Goal: Book appointment/travel/reservation

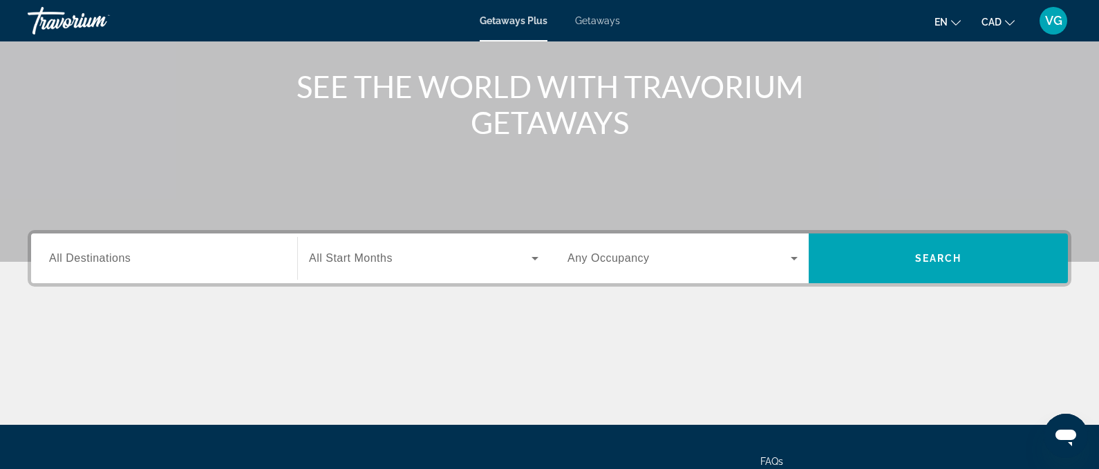
scroll to position [277, 0]
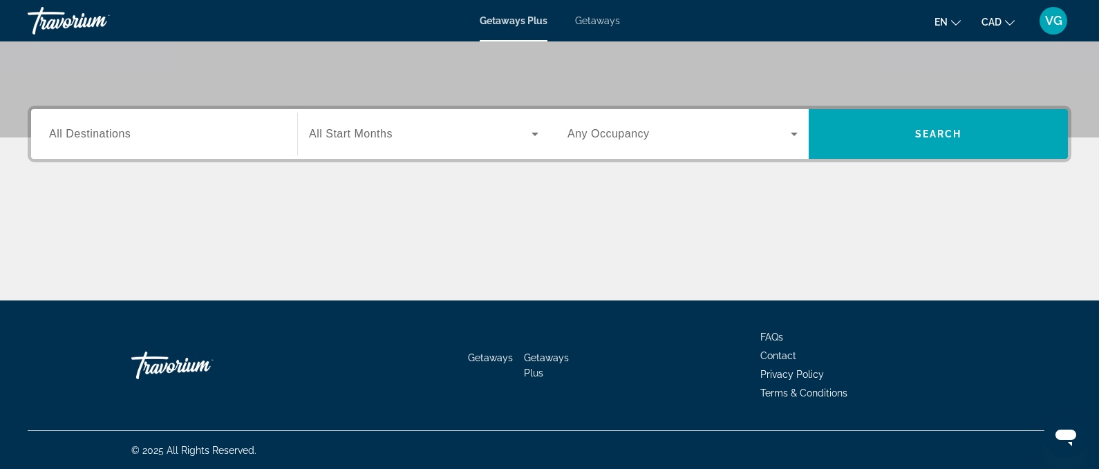
click at [599, 21] on span "Getaways" at bounding box center [597, 20] width 45 height 11
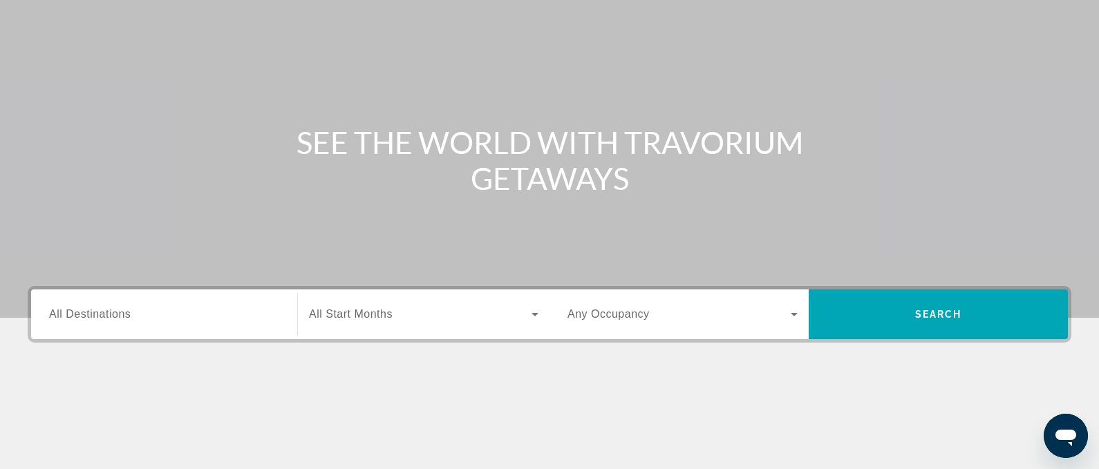
scroll to position [135, 0]
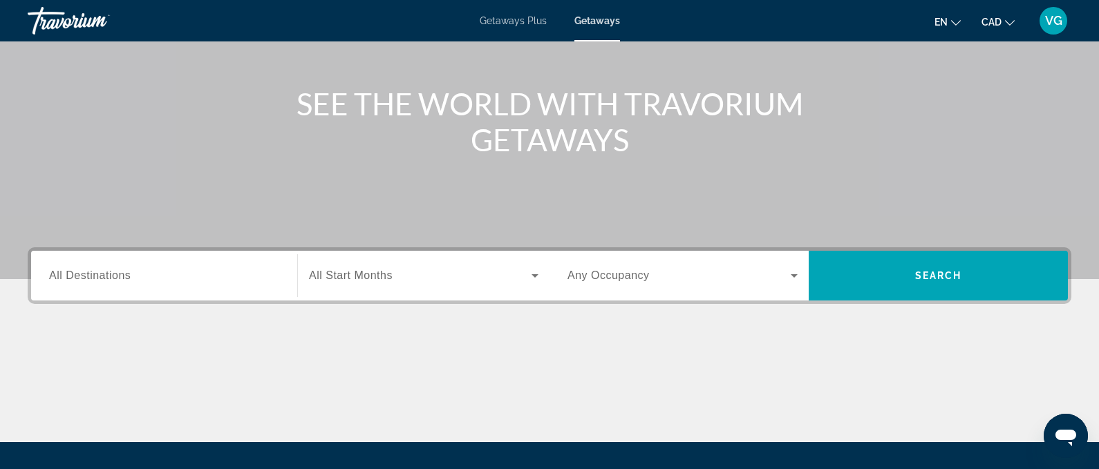
click at [80, 281] on span "All Destinations" at bounding box center [90, 276] width 82 height 12
click at [80, 281] on input "Destination All Destinations" at bounding box center [164, 276] width 230 height 17
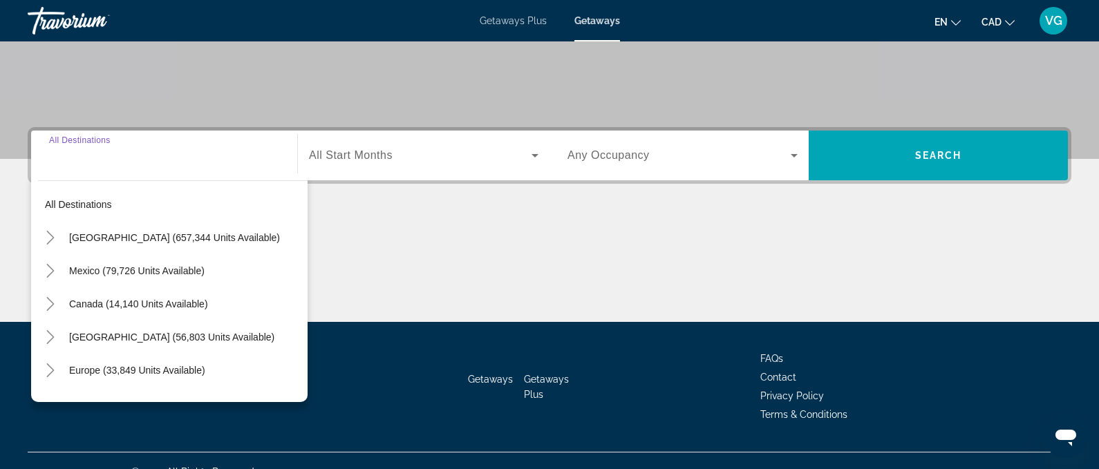
scroll to position [277, 0]
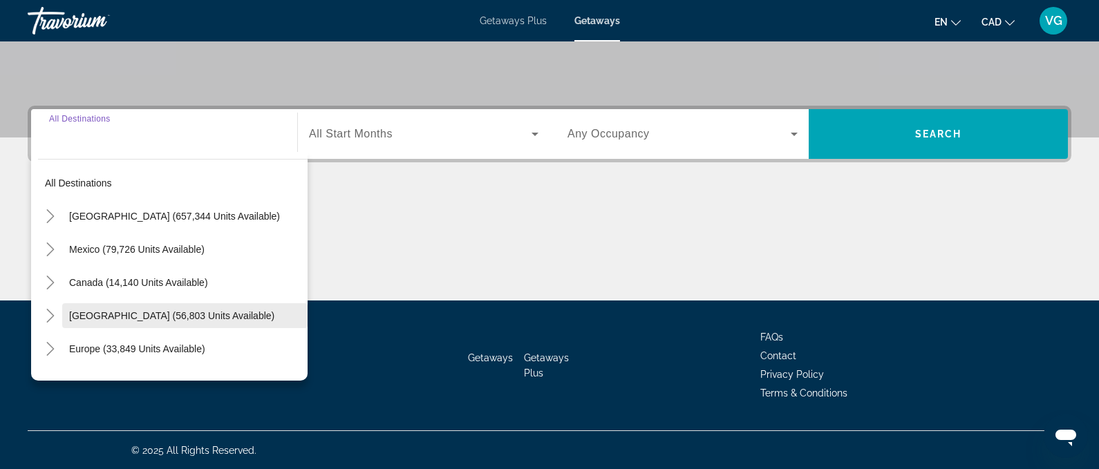
click at [109, 317] on span "[GEOGRAPHIC_DATA] (56,803 units available)" at bounding box center [171, 315] width 205 height 11
type input "**********"
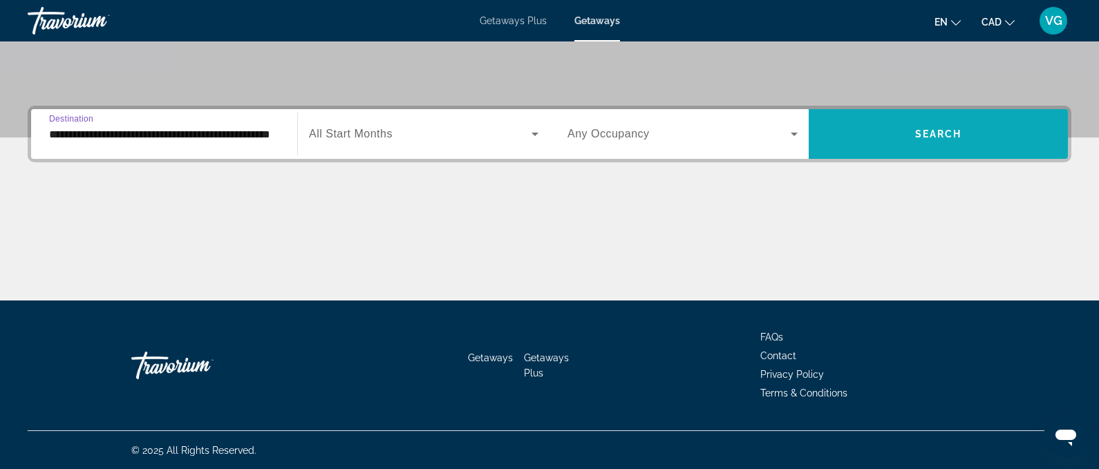
click at [925, 156] on span "Search widget" at bounding box center [938, 134] width 259 height 50
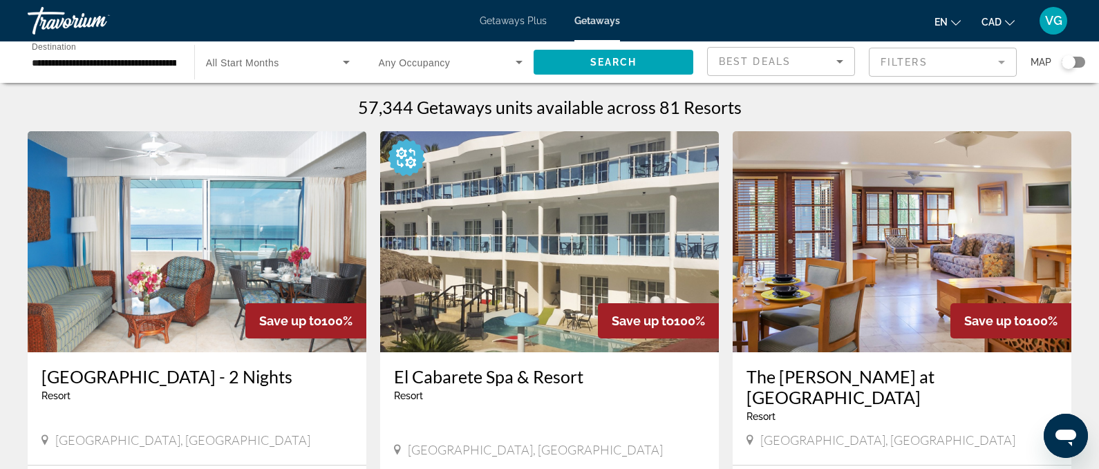
click at [1075, 64] on div "Search widget" at bounding box center [1073, 62] width 23 height 11
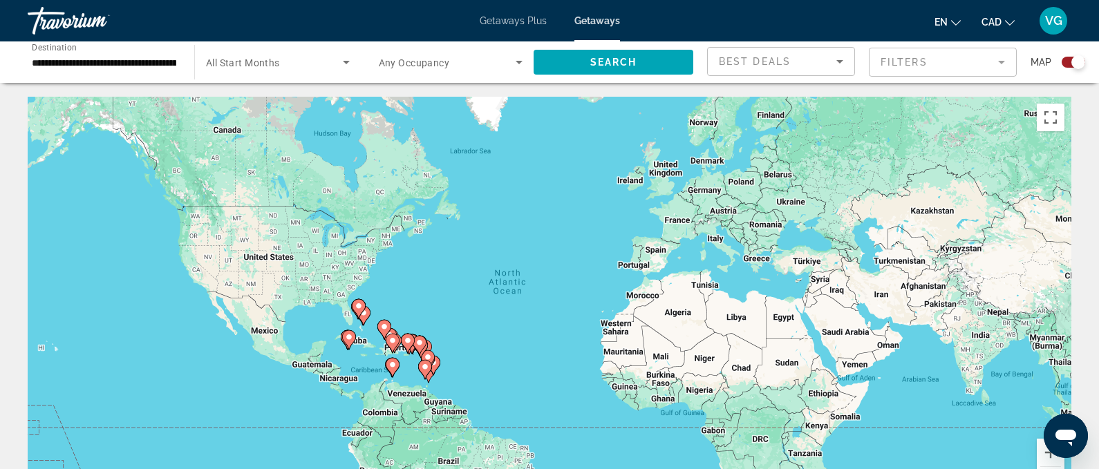
click at [424, 328] on div "To activate drag with keyboard, press Alt + Enter. Once in keyboard drag state,…" at bounding box center [550, 304] width 1044 height 415
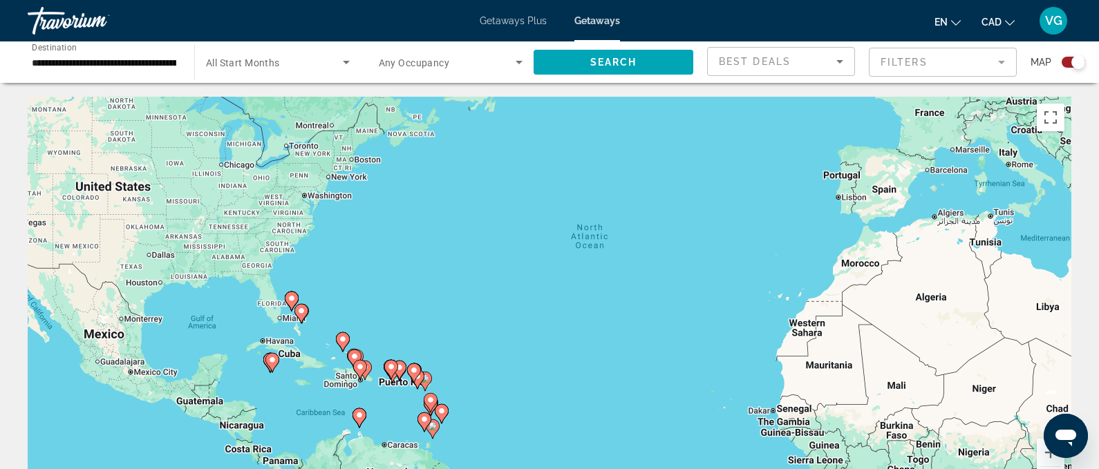
click at [424, 328] on div "To activate drag with keyboard, press Alt + Enter. Once in keyboard drag state,…" at bounding box center [550, 304] width 1044 height 415
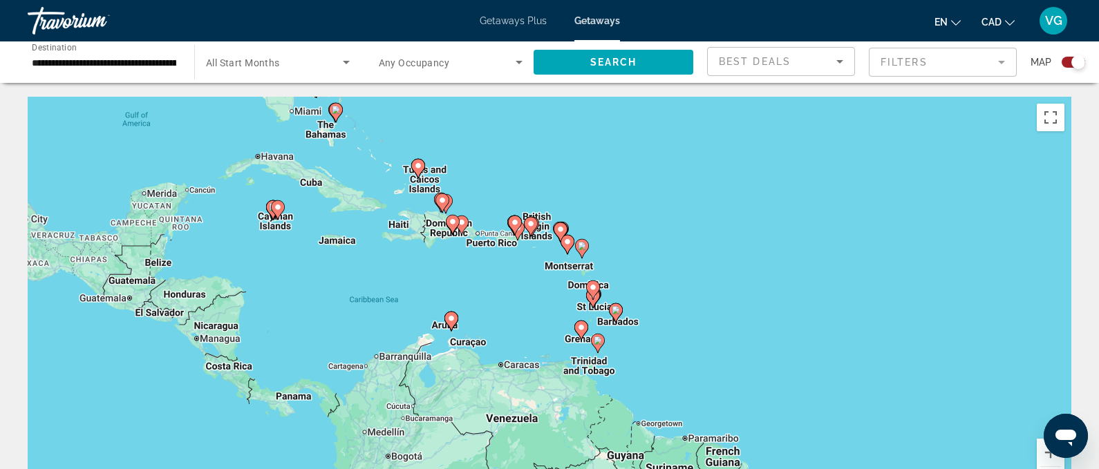
drag, startPoint x: 305, startPoint y: 341, endPoint x: 460, endPoint y: 140, distance: 253.4
click at [460, 140] on div "To activate drag with keyboard, press Alt + Enter. Once in keyboard drag state,…" at bounding box center [550, 304] width 1044 height 415
click at [290, 262] on div "To activate drag with keyboard, press Alt + Enter. Once in keyboard drag state,…" at bounding box center [550, 304] width 1044 height 415
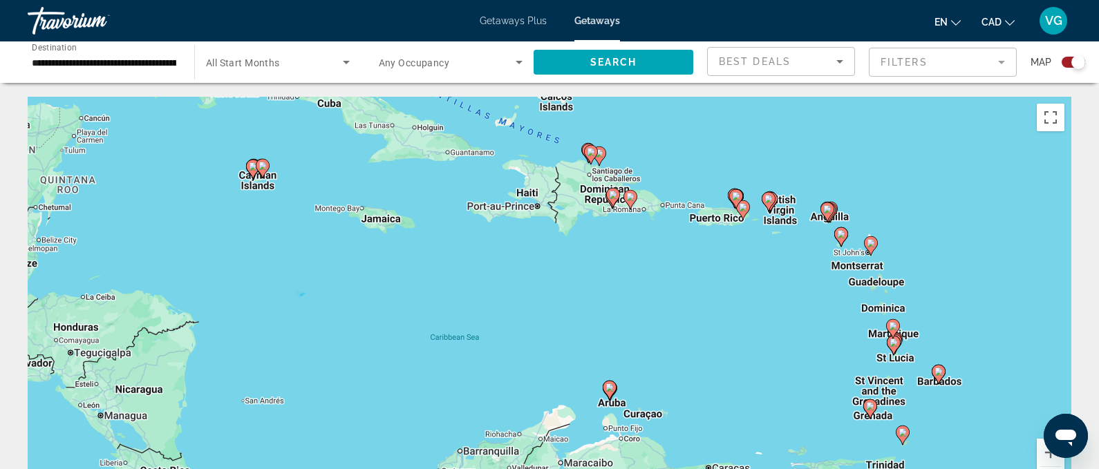
click at [247, 165] on icon "Main content" at bounding box center [253, 169] width 12 height 18
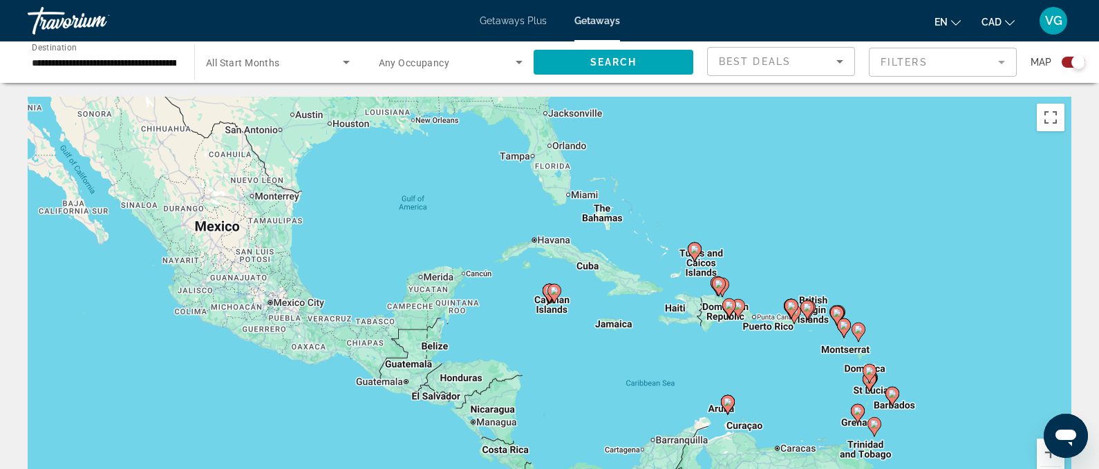
click at [540, 313] on div "To navigate, press the arrow keys. To activate drag with keyboard, press Alt + …" at bounding box center [550, 304] width 1044 height 415
click at [540, 313] on div "To activate drag with keyboard, press Alt + Enter. Once in keyboard drag state,…" at bounding box center [550, 304] width 1044 height 415
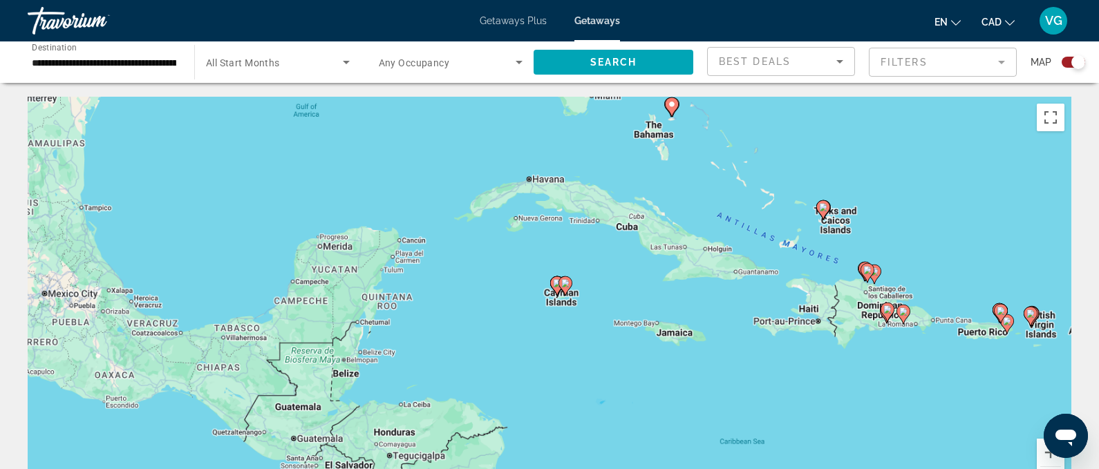
click at [540, 313] on div "To activate drag with keyboard, press Alt + Enter. Once in keyboard drag state,…" at bounding box center [550, 304] width 1044 height 415
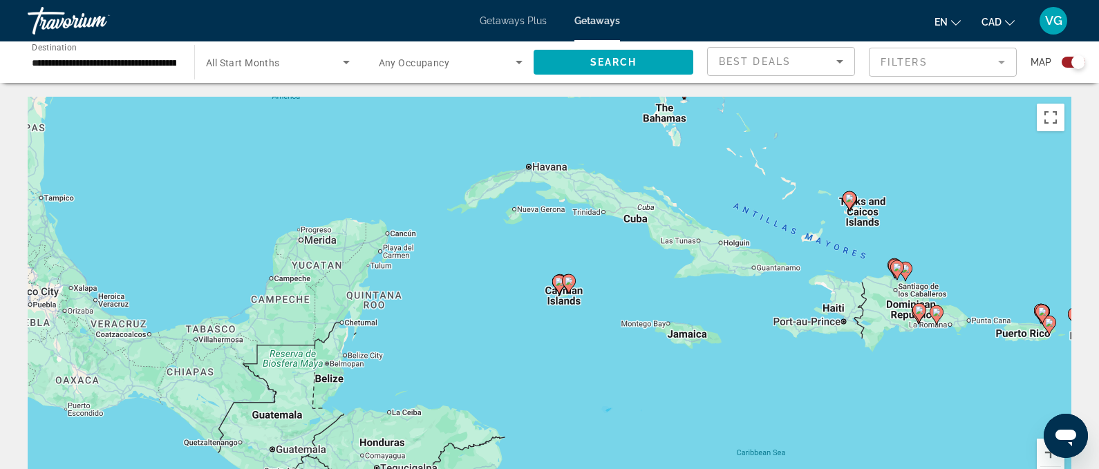
click at [540, 313] on div "To activate drag with keyboard, press Alt + Enter. Once in keyboard drag state,…" at bounding box center [550, 304] width 1044 height 415
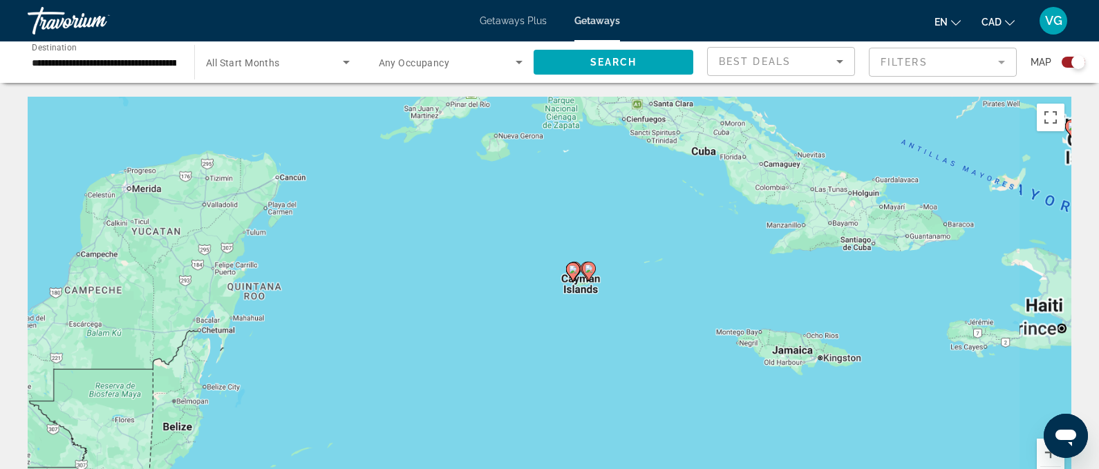
click at [540, 313] on div "To activate drag with keyboard, press Alt + Enter. Once in keyboard drag state,…" at bounding box center [550, 304] width 1044 height 415
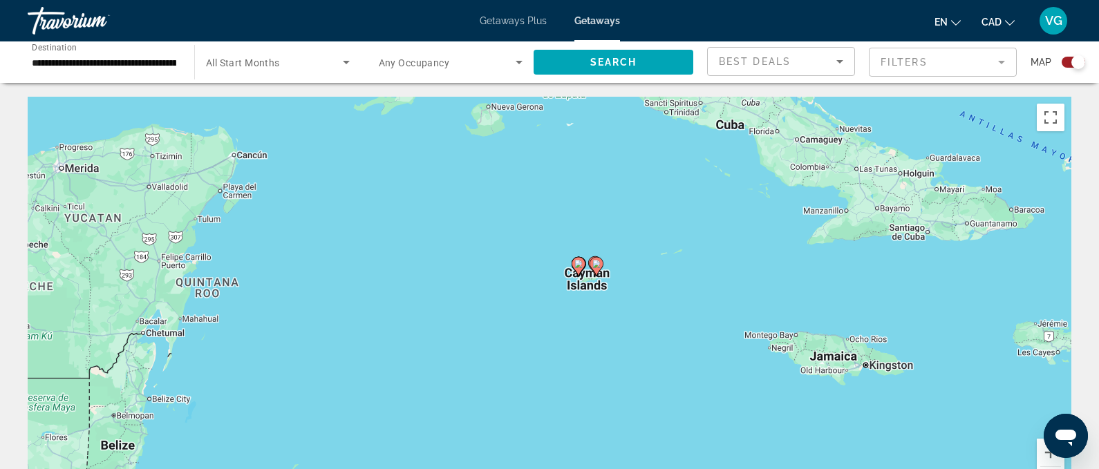
click at [580, 267] on image "Main content" at bounding box center [578, 264] width 8 height 8
click at [568, 299] on div "To navigate, press the arrow keys. To activate drag with keyboard, press Alt + …" at bounding box center [550, 304] width 1044 height 415
click at [568, 299] on div "To activate drag with keyboard, press Alt + Enter. Once in keyboard drag state,…" at bounding box center [550, 304] width 1044 height 415
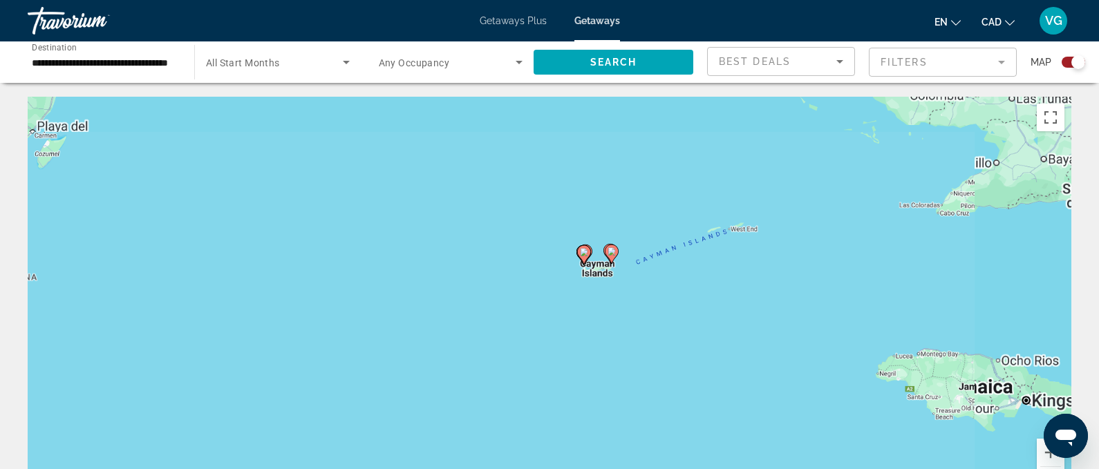
click at [568, 299] on div "To activate drag with keyboard, press Alt + Enter. Once in keyboard drag state,…" at bounding box center [550, 304] width 1044 height 415
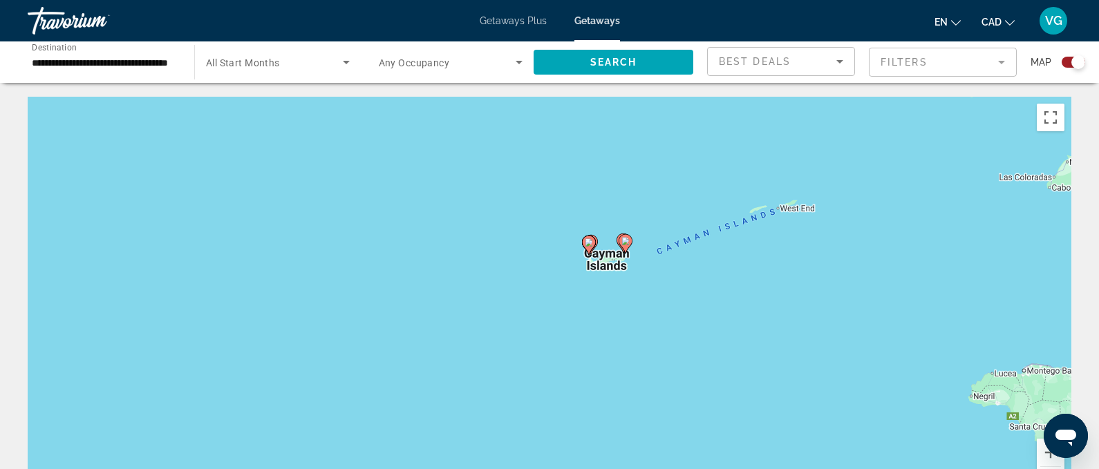
click at [601, 270] on div "To activate drag with keyboard, press Alt + Enter. Once in keyboard drag state,…" at bounding box center [550, 304] width 1044 height 415
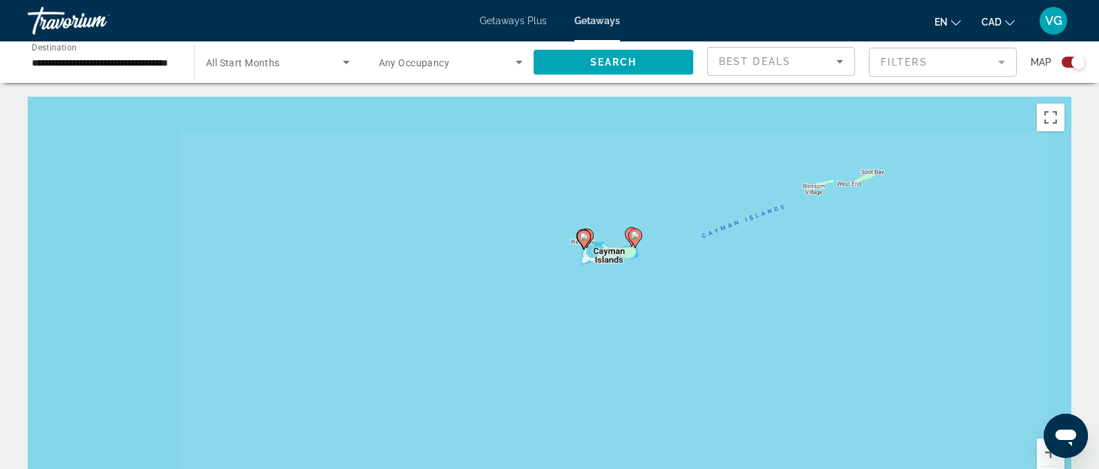
click at [601, 270] on div "To activate drag with keyboard, press Alt + Enter. Once in keyboard drag state,…" at bounding box center [550, 304] width 1044 height 415
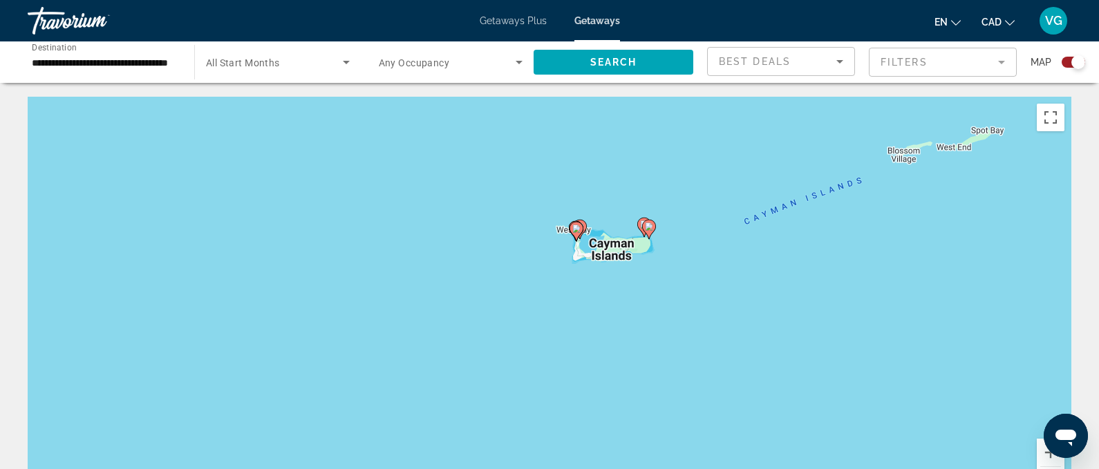
click at [601, 270] on div "To activate drag with keyboard, press Alt + Enter. Once in keyboard drag state,…" at bounding box center [550, 304] width 1044 height 415
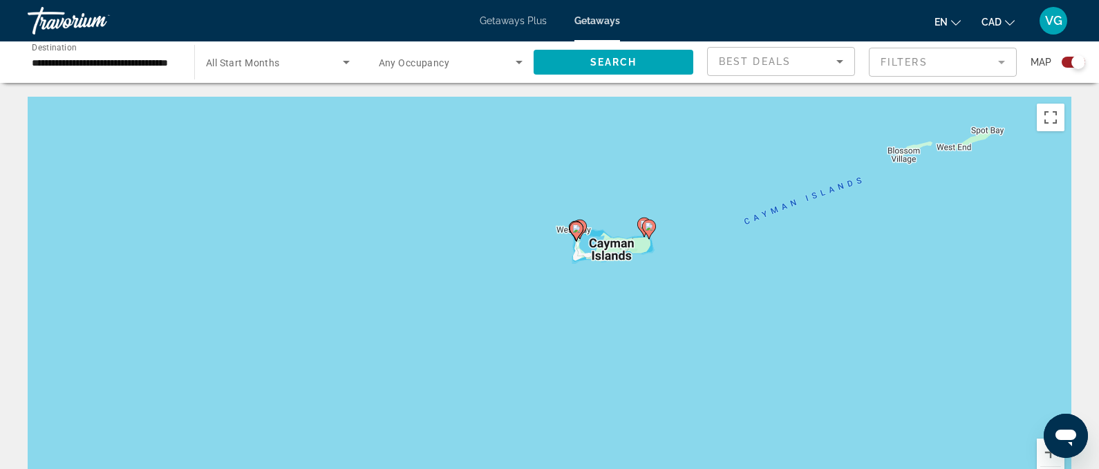
click at [601, 270] on div "To activate drag with keyboard, press Alt + Enter. Once in keyboard drag state,…" at bounding box center [550, 304] width 1044 height 415
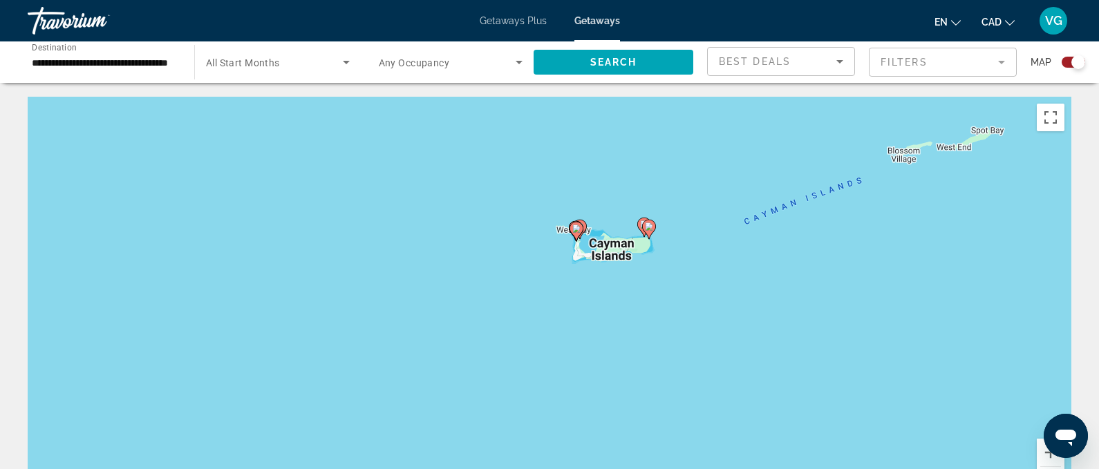
click at [578, 232] on image "Main content" at bounding box center [576, 229] width 8 height 8
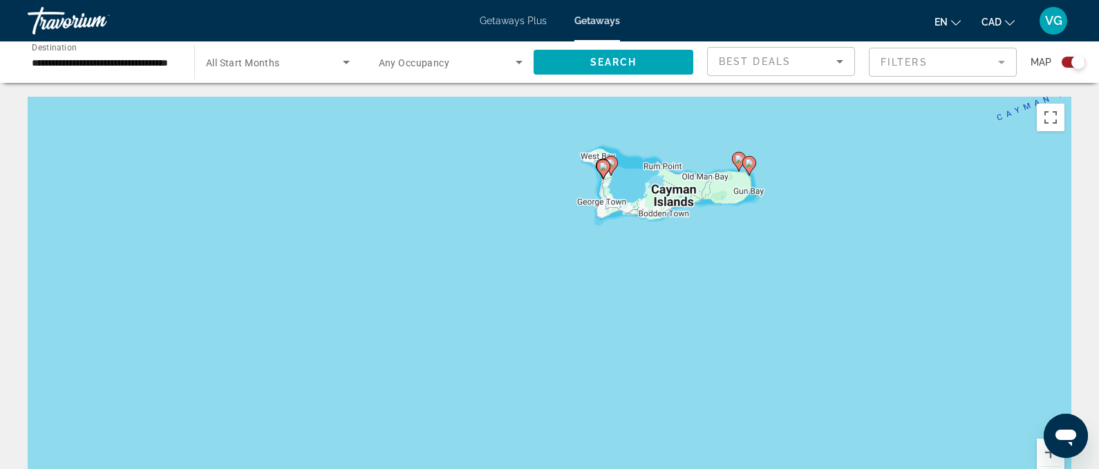
click at [603, 167] on image "Main content" at bounding box center [603, 166] width 8 height 8
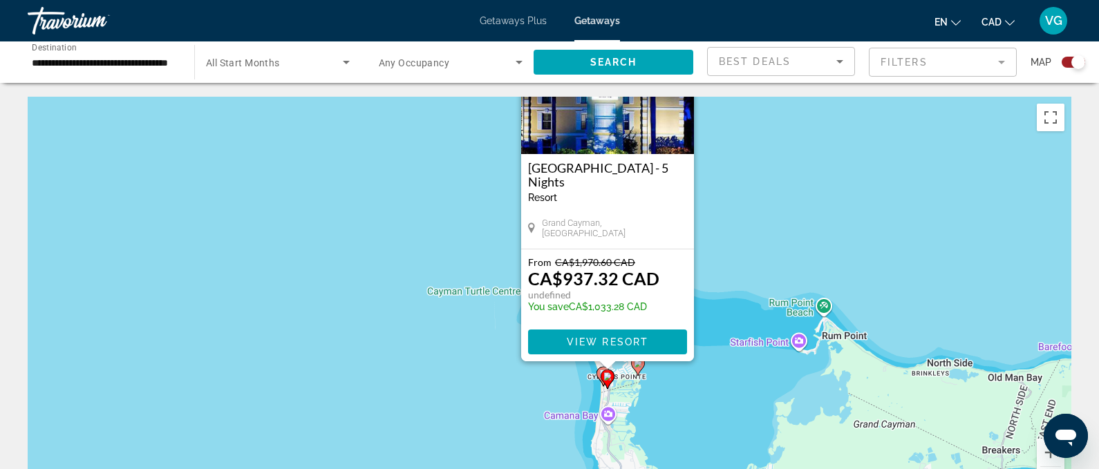
drag, startPoint x: 582, startPoint y: 319, endPoint x: 417, endPoint y: 213, distance: 195.5
click at [418, 214] on div "To activate drag with keyboard, press Alt + Enter. Once in keyboard drag state,…" at bounding box center [550, 304] width 1044 height 415
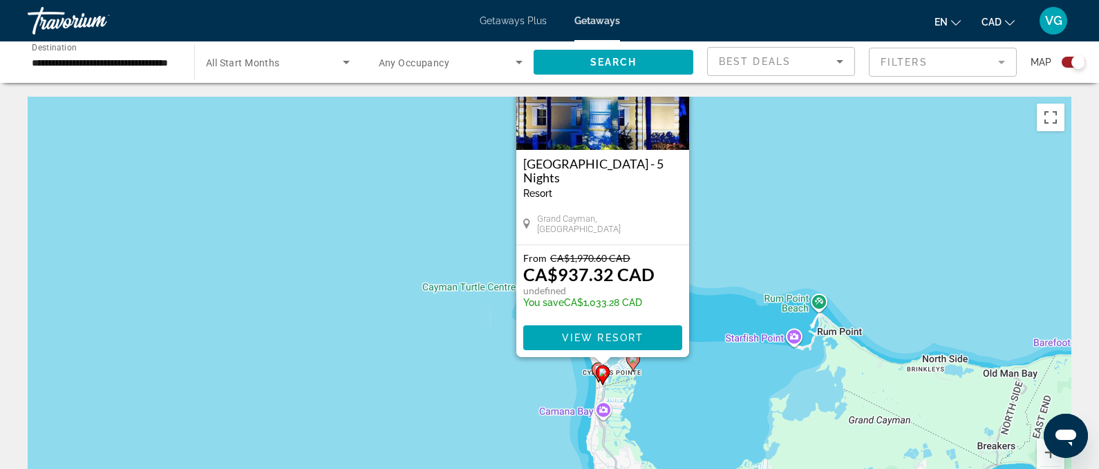
click at [605, 379] on icon "Main content" at bounding box center [602, 375] width 12 height 18
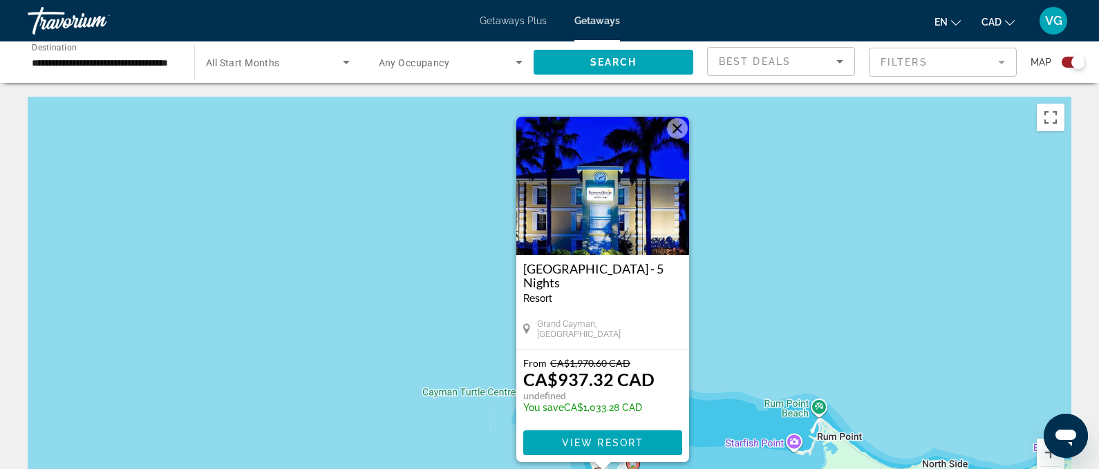
click at [731, 326] on div "To activate drag with keyboard, press Alt + Enter. Once in keyboard drag state,…" at bounding box center [550, 304] width 1044 height 415
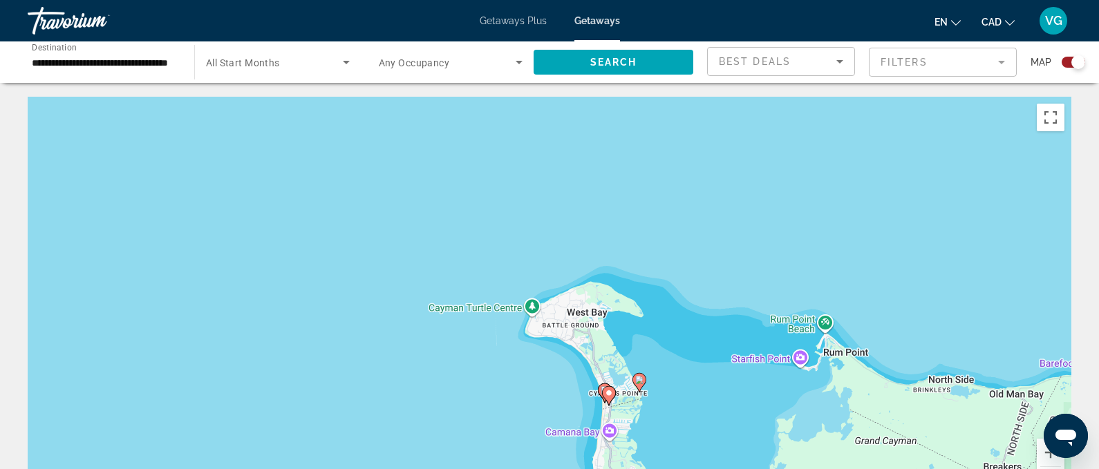
drag, startPoint x: 681, startPoint y: 396, endPoint x: 698, endPoint y: 209, distance: 187.4
click at [701, 209] on div "To activate drag with keyboard, press Alt + Enter. Once in keyboard drag state,…" at bounding box center [550, 304] width 1044 height 415
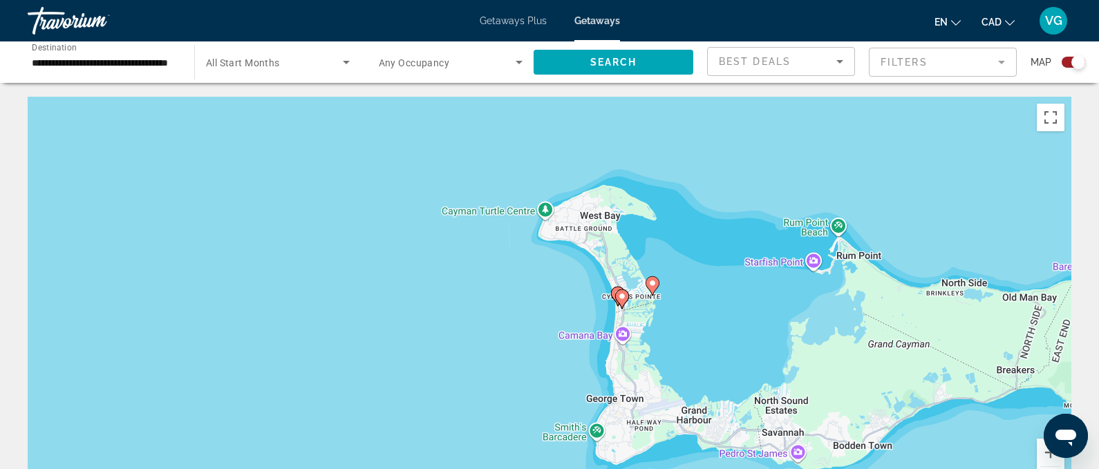
click at [653, 287] on image "Main content" at bounding box center [652, 283] width 8 height 8
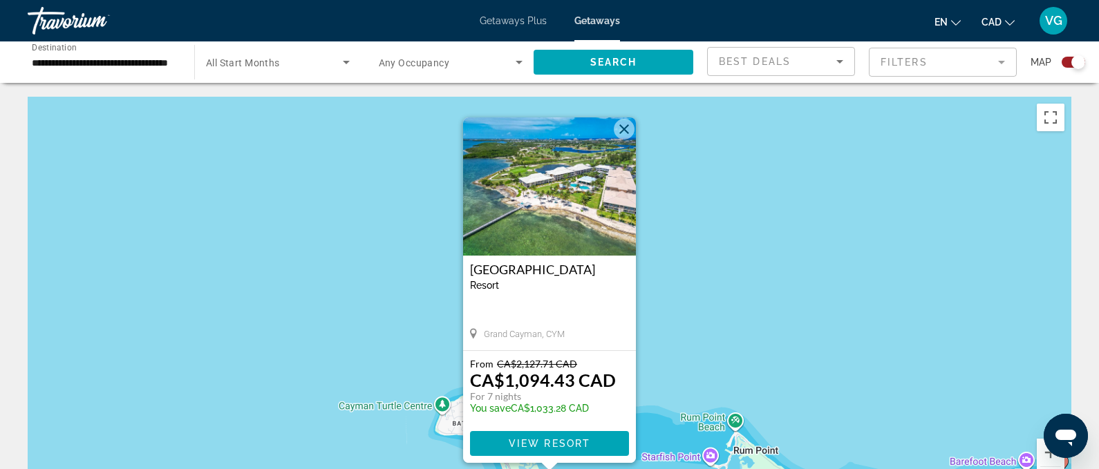
click at [624, 129] on button "Close" at bounding box center [624, 129] width 21 height 21
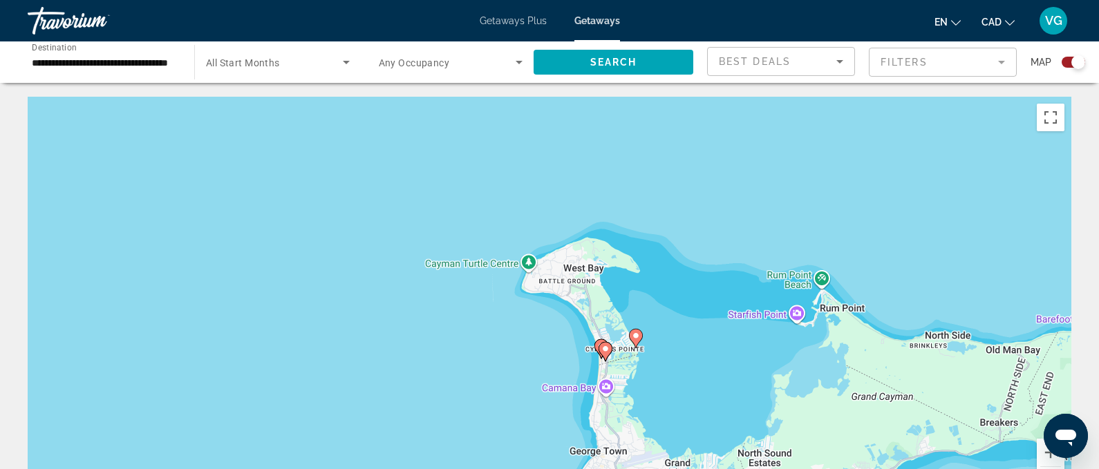
drag, startPoint x: 601, startPoint y: 322, endPoint x: 686, endPoint y: 177, distance: 167.8
click at [687, 177] on div "To activate drag with keyboard, press Alt + Enter. Once in keyboard drag state,…" at bounding box center [550, 304] width 1044 height 415
click at [596, 339] on icon "Main content" at bounding box center [601, 347] width 14 height 19
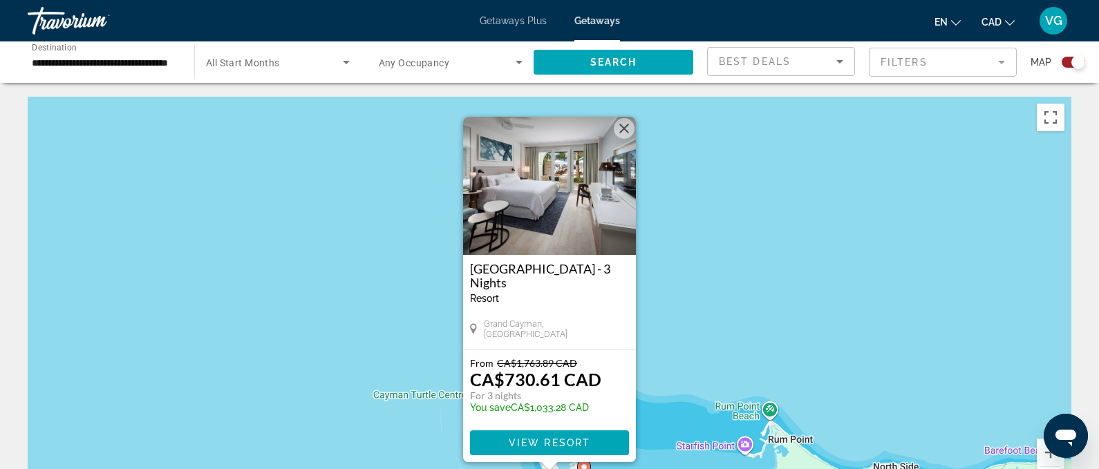
click at [709, 233] on div "To activate drag with keyboard, press Alt + Enter. Once in keyboard drag state,…" at bounding box center [550, 304] width 1044 height 415
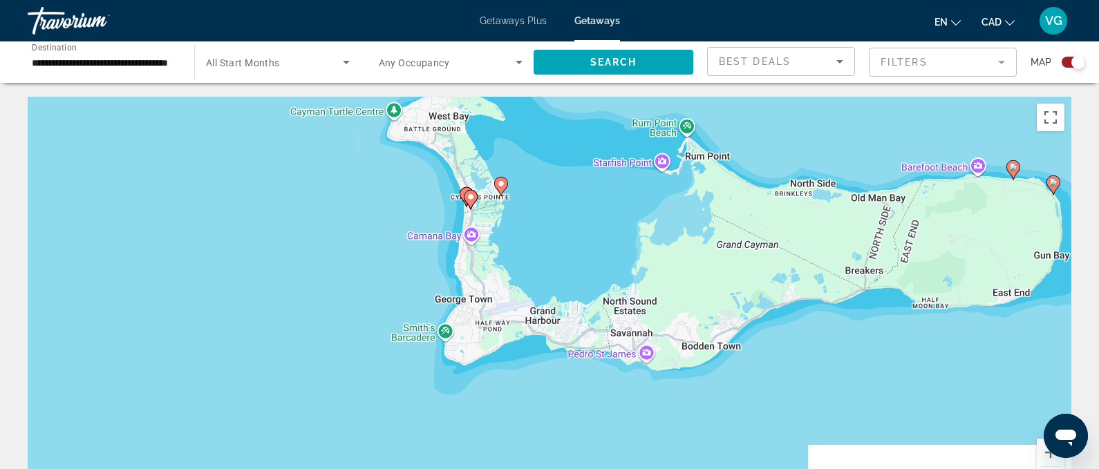
drag, startPoint x: 728, startPoint y: 378, endPoint x: 639, endPoint y: 90, distance: 301.5
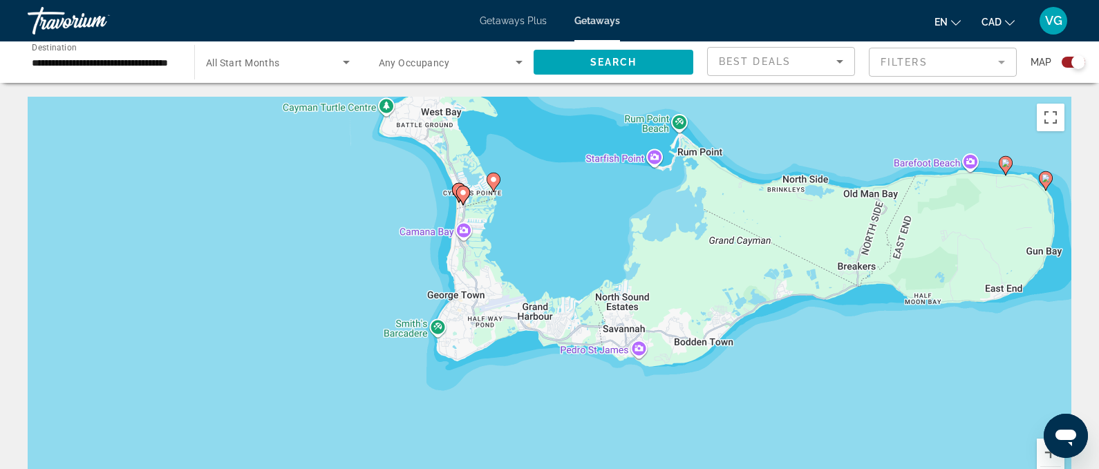
click at [1003, 160] on image "Main content" at bounding box center [1005, 163] width 8 height 8
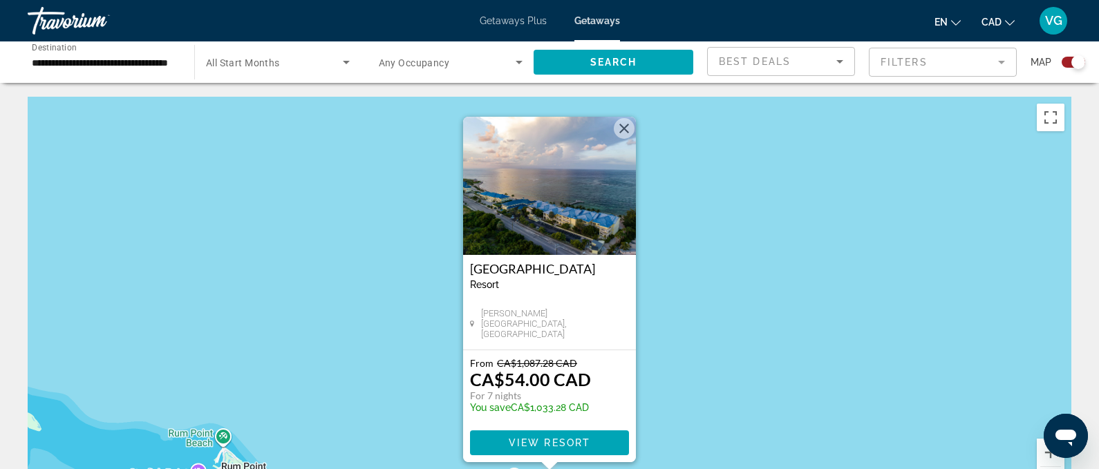
click at [628, 133] on button "Close" at bounding box center [624, 128] width 21 height 21
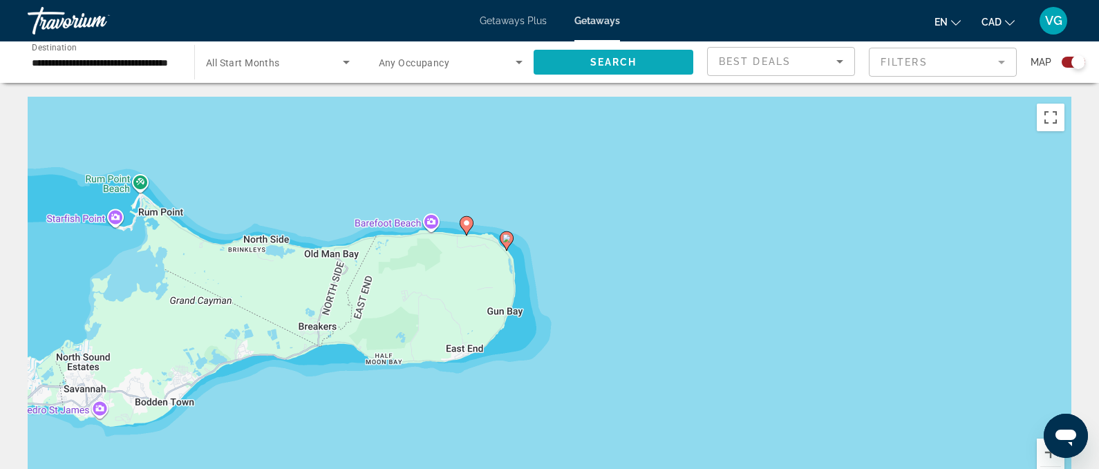
drag, startPoint x: 757, startPoint y: 325, endPoint x: 672, endPoint y: 69, distance: 269.5
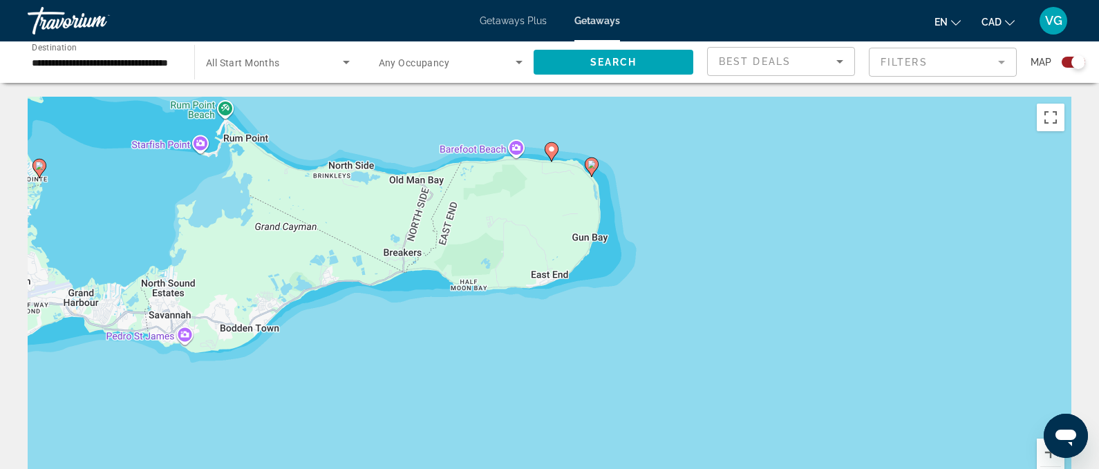
drag, startPoint x: 563, startPoint y: 137, endPoint x: 658, endPoint y: 238, distance: 139.3
click at [658, 238] on div "To activate drag with keyboard, press Alt + Enter. Once in keyboard drag state,…" at bounding box center [550, 304] width 1044 height 415
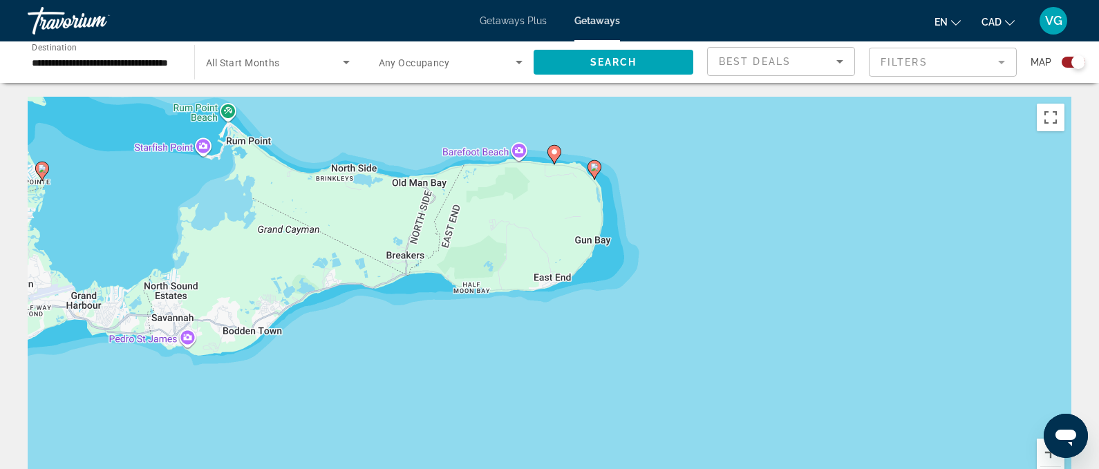
click at [595, 171] on icon "Main content" at bounding box center [594, 170] width 12 height 18
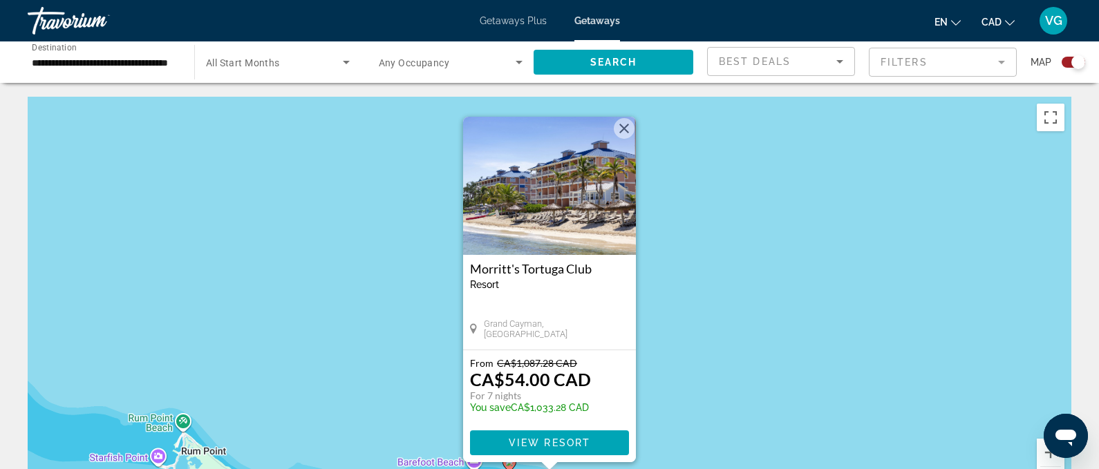
click at [621, 131] on button "Close" at bounding box center [624, 128] width 21 height 21
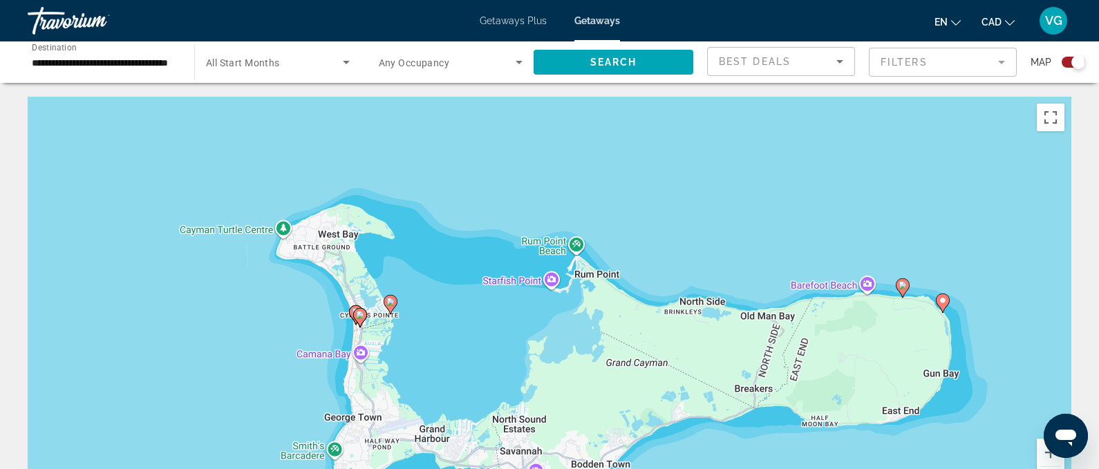
drag, startPoint x: 415, startPoint y: 296, endPoint x: 804, endPoint y: 102, distance: 434.6
click at [805, 102] on div "To activate drag with keyboard, press Alt + Enter. Once in keyboard drag state,…" at bounding box center [550, 304] width 1044 height 415
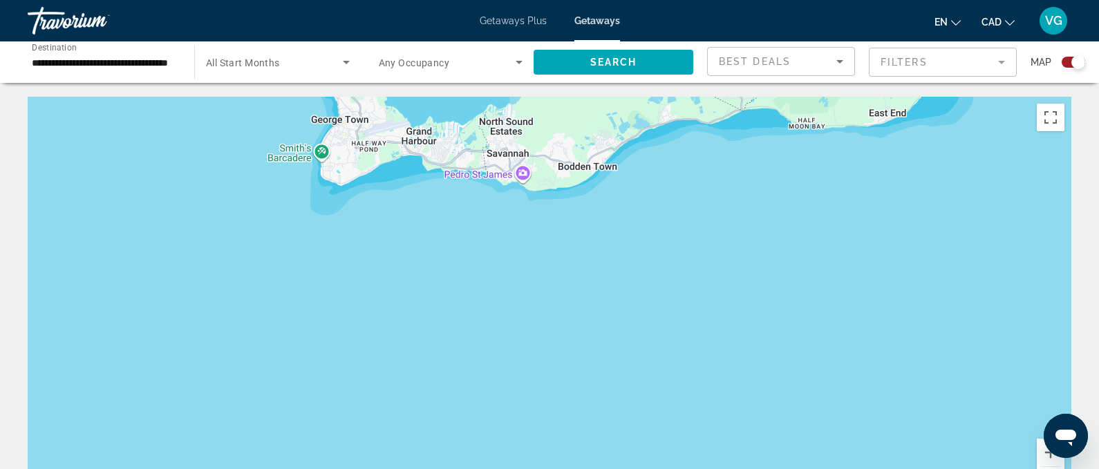
drag, startPoint x: 1010, startPoint y: 435, endPoint x: 1003, endPoint y: 155, distance: 280.0
click at [1004, 154] on div "To activate drag with keyboard, press Alt + Enter. Once in keyboard drag state,…" at bounding box center [550, 304] width 1044 height 415
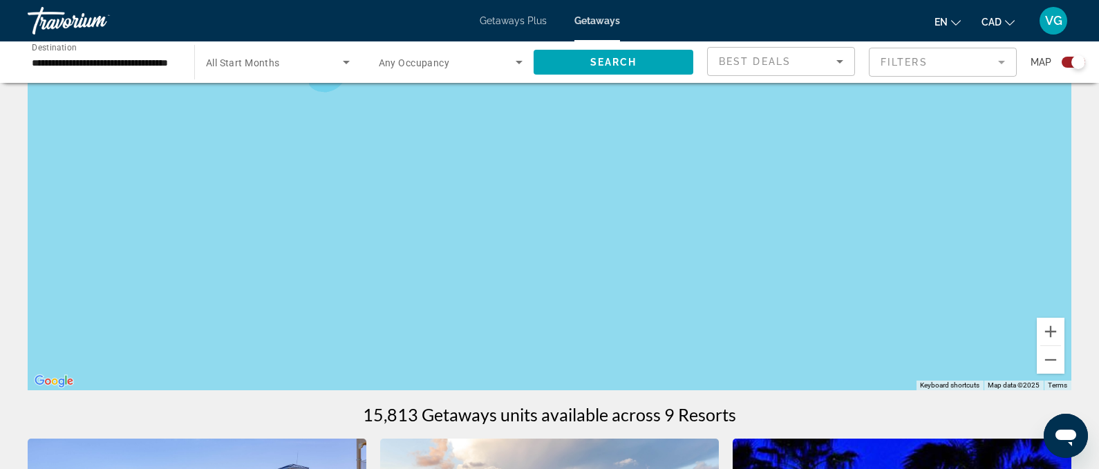
scroll to position [126, 0]
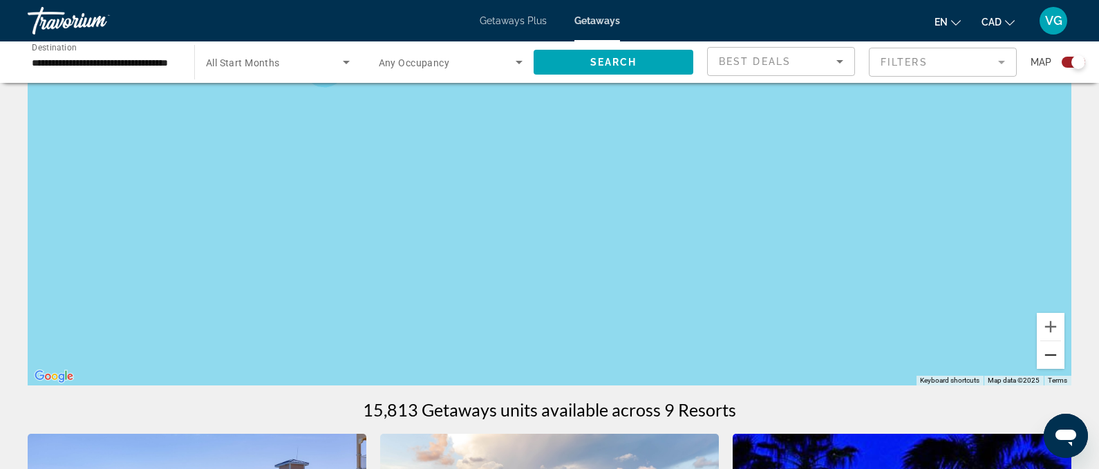
click at [1052, 355] on button "Zoom out" at bounding box center [1051, 355] width 28 height 28
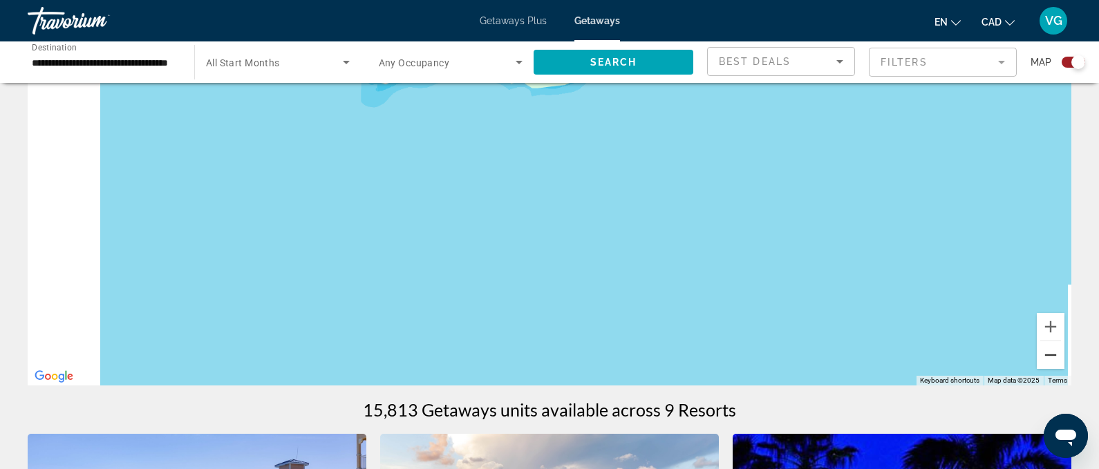
click at [1052, 355] on button "Zoom out" at bounding box center [1051, 355] width 28 height 28
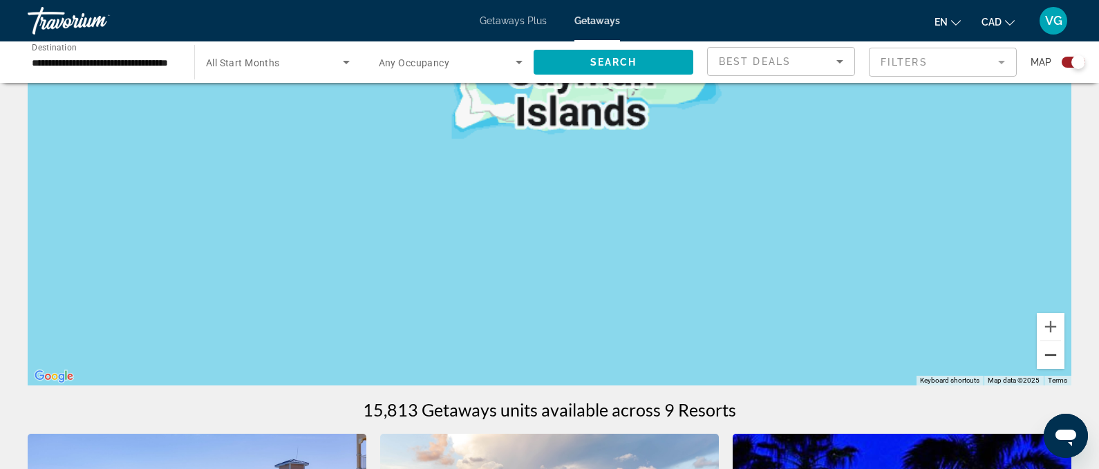
click at [1052, 355] on button "Zoom out" at bounding box center [1051, 355] width 28 height 28
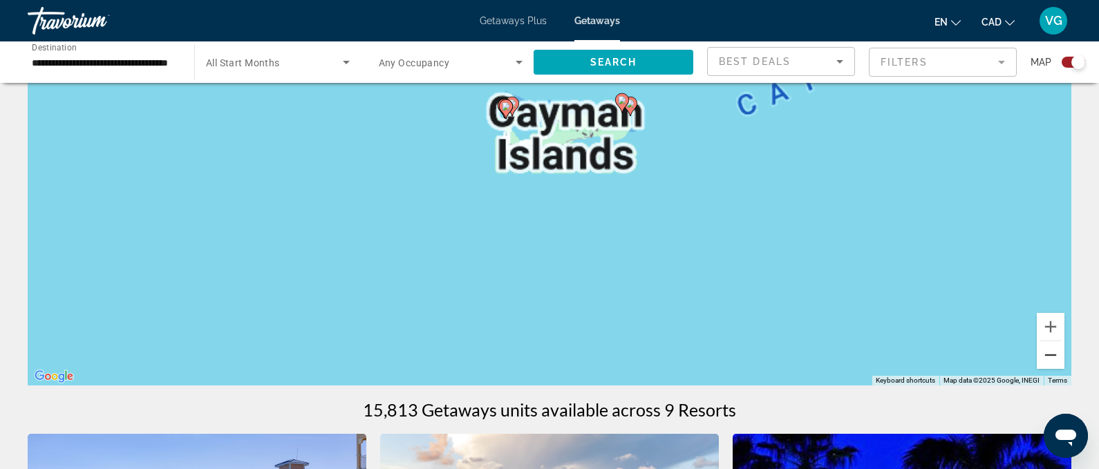
click at [1052, 355] on button "Zoom out" at bounding box center [1051, 355] width 28 height 28
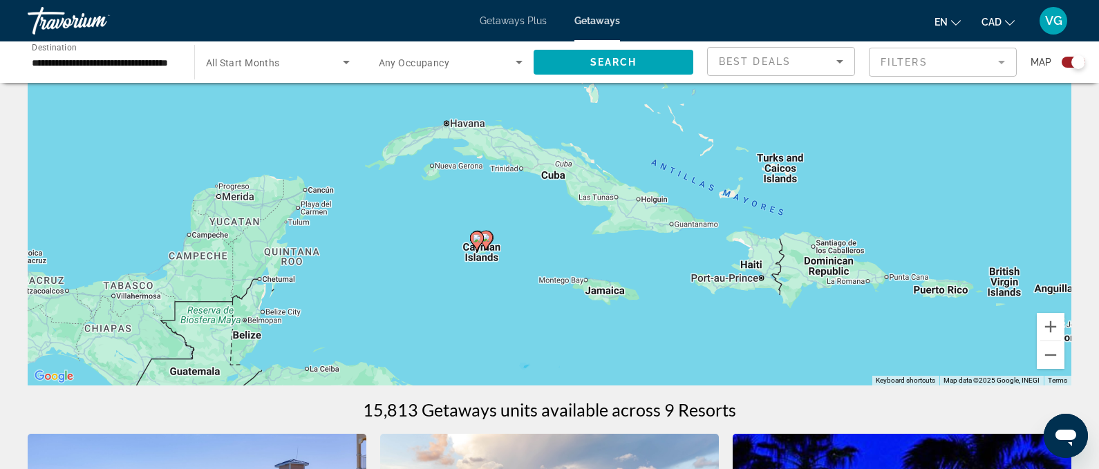
drag, startPoint x: 656, startPoint y: 154, endPoint x: 582, endPoint y: 233, distance: 108.1
click at [582, 234] on div "To activate drag with keyboard, press Alt + Enter. Once in keyboard drag state,…" at bounding box center [550, 178] width 1044 height 415
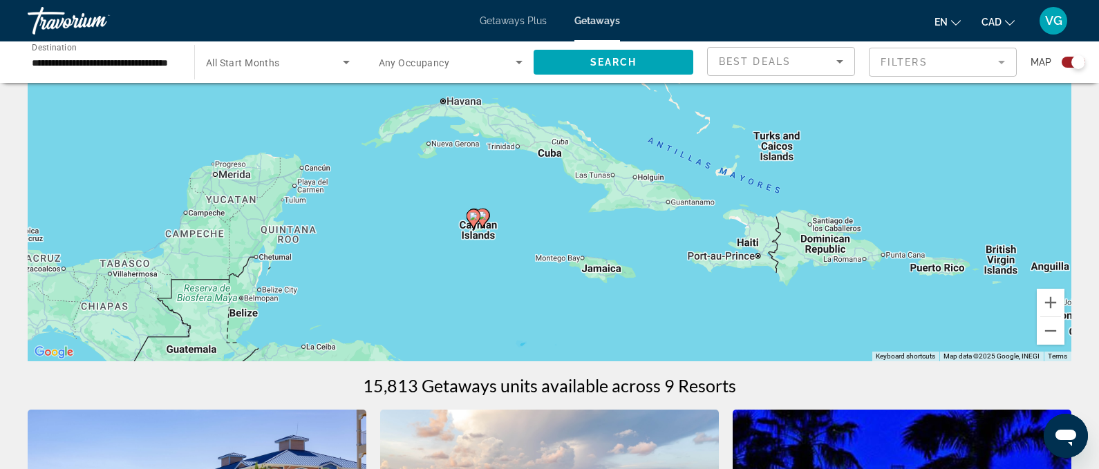
scroll to position [149, 0]
click at [536, 292] on div "To activate drag with keyboard, press Alt + Enter. Once in keyboard drag state,…" at bounding box center [550, 154] width 1044 height 415
click at [618, 274] on div "To activate drag with keyboard, press Alt + Enter. Once in keyboard drag state,…" at bounding box center [550, 154] width 1044 height 415
click at [160, 63] on input "**********" at bounding box center [104, 63] width 144 height 17
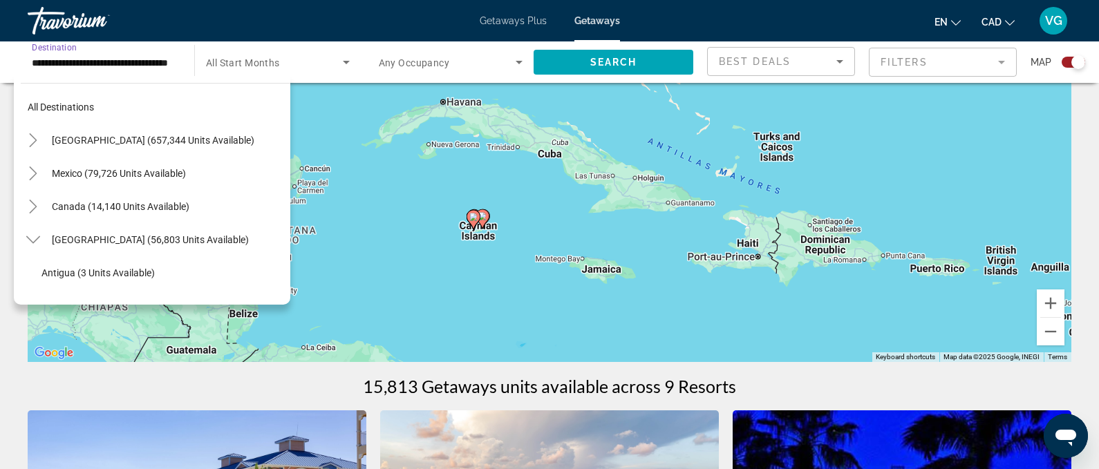
scroll to position [215, 0]
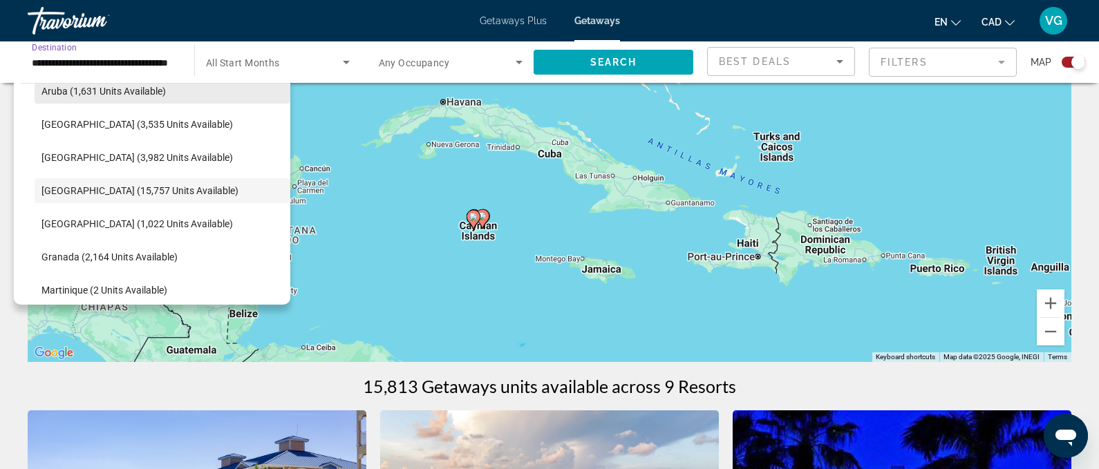
click at [142, 99] on span "Search widget" at bounding box center [163, 91] width 256 height 33
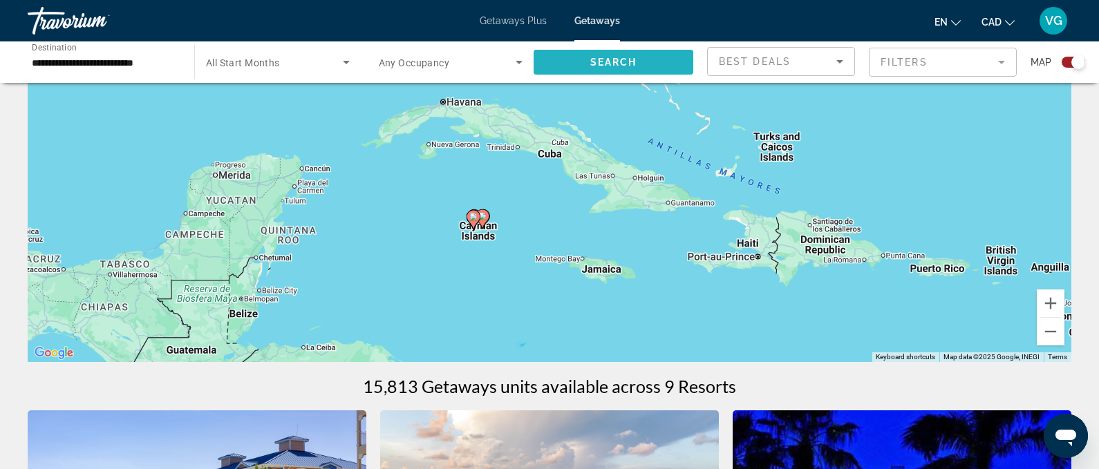
click at [688, 56] on span "Search widget" at bounding box center [614, 62] width 160 height 33
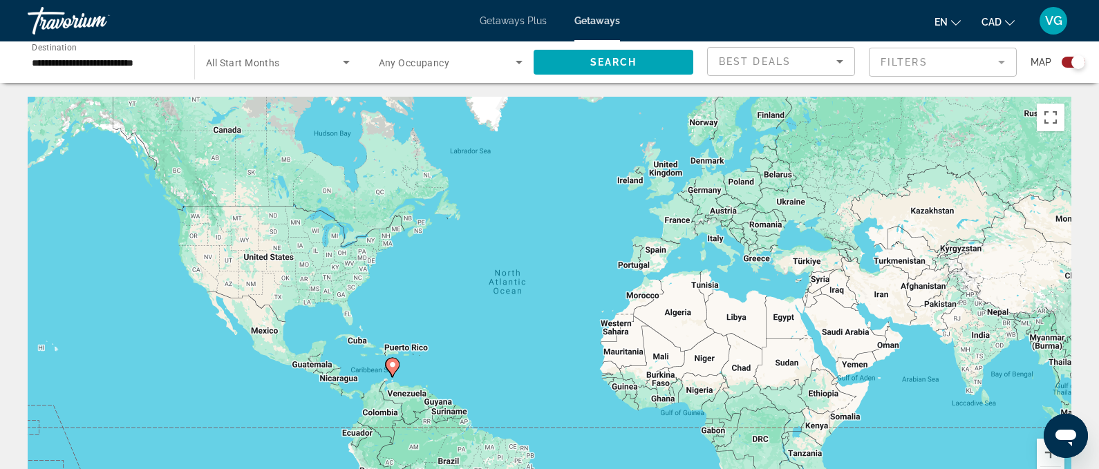
click at [411, 380] on div "To activate drag with keyboard, press Alt + Enter. Once in keyboard drag state,…" at bounding box center [550, 304] width 1044 height 415
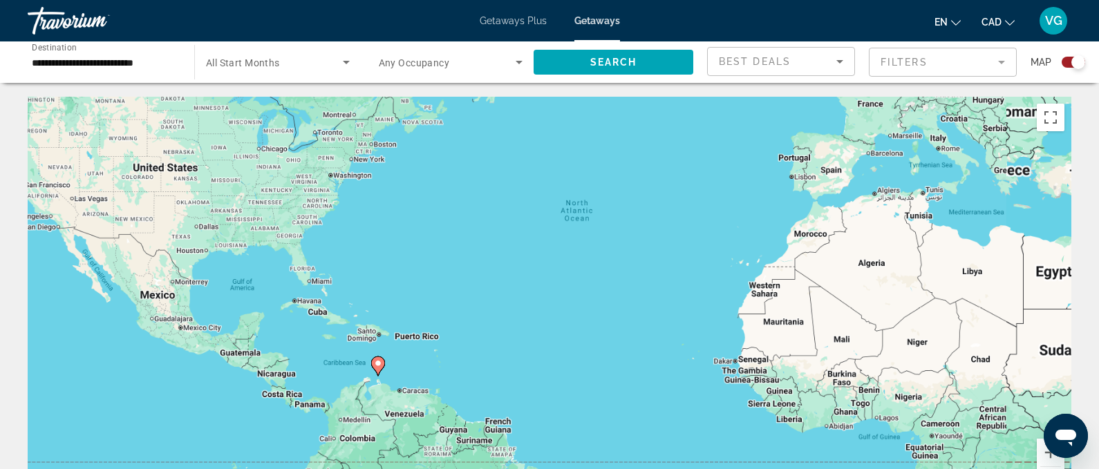
click at [411, 380] on div "To activate drag with keyboard, press Alt + Enter. Once in keyboard drag state,…" at bounding box center [550, 304] width 1044 height 415
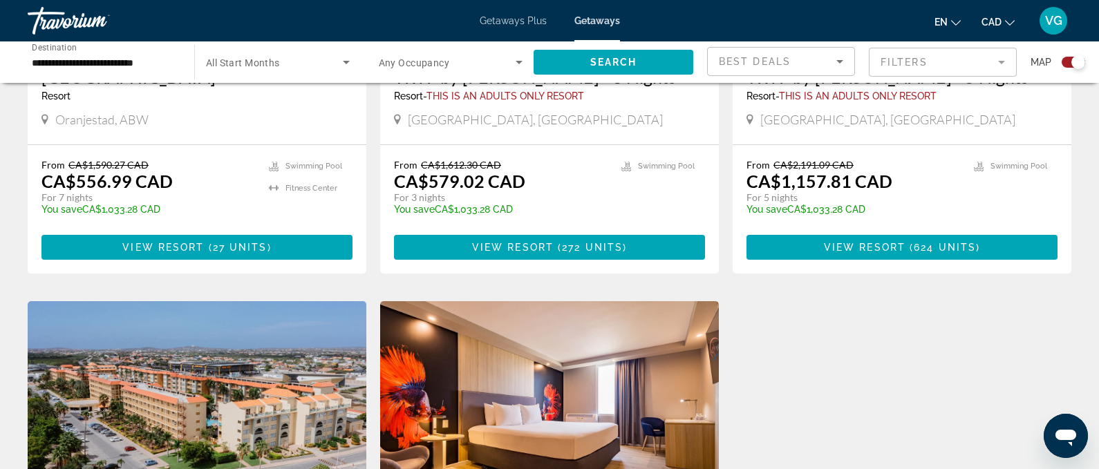
scroll to position [658, 0]
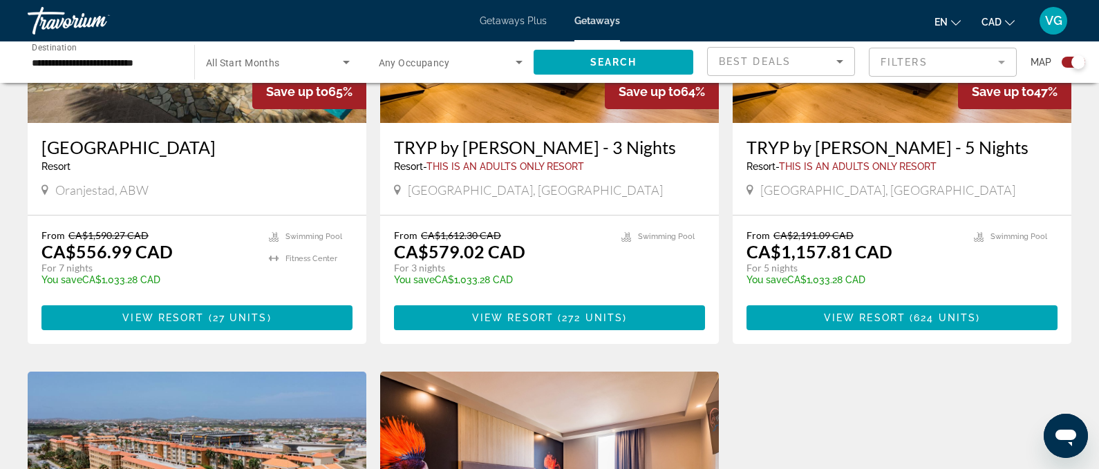
click at [138, 56] on input "**********" at bounding box center [104, 63] width 144 height 17
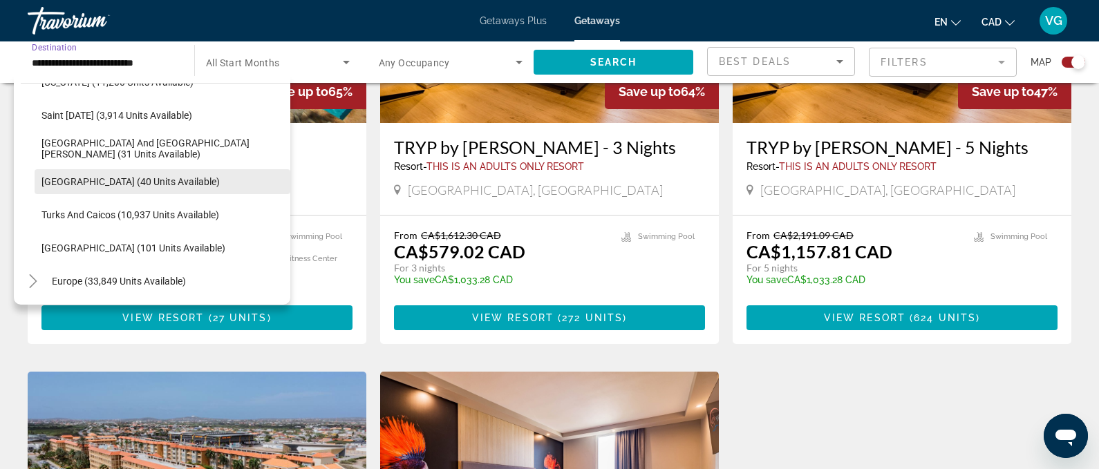
scroll to position [495, 0]
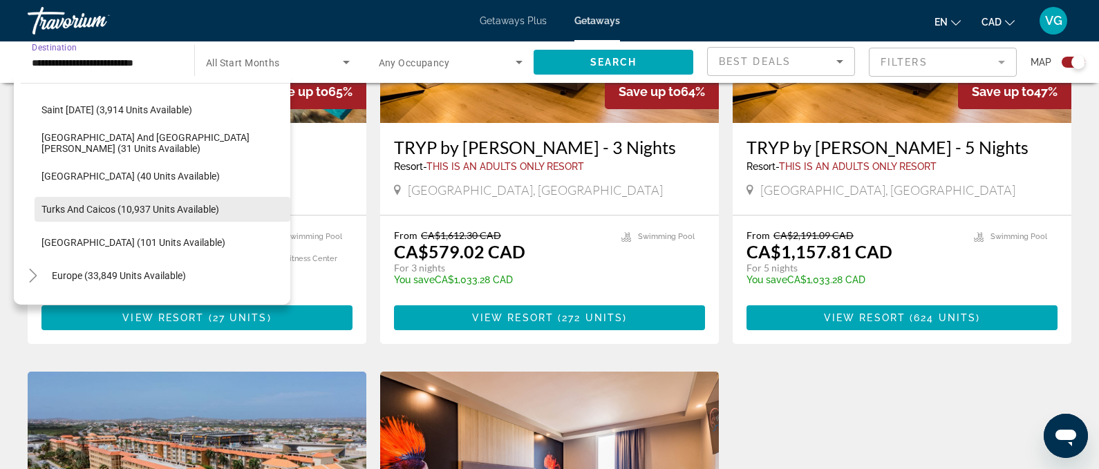
click at [120, 209] on span "Turks and Caicos (10,937 units available)" at bounding box center [130, 209] width 178 height 11
type input "**********"
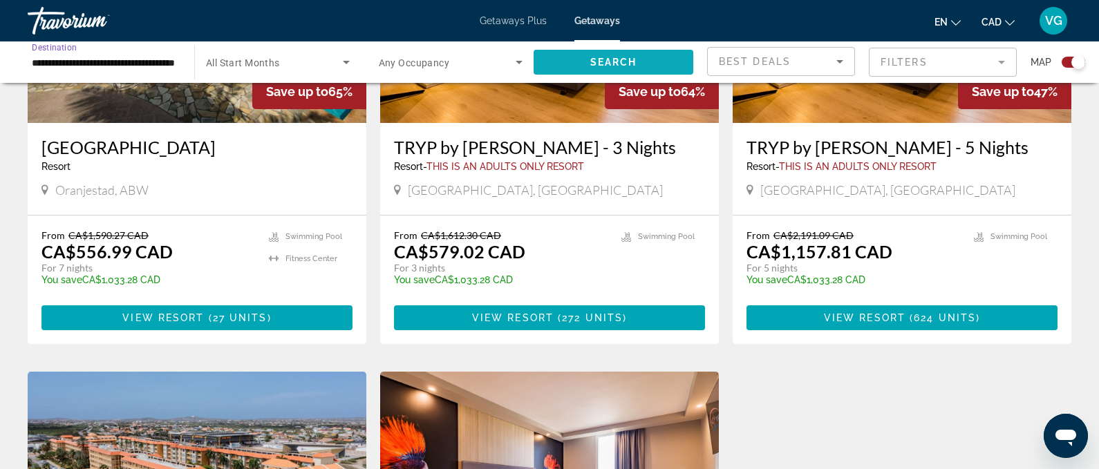
click at [616, 53] on span "Search widget" at bounding box center [614, 62] width 160 height 33
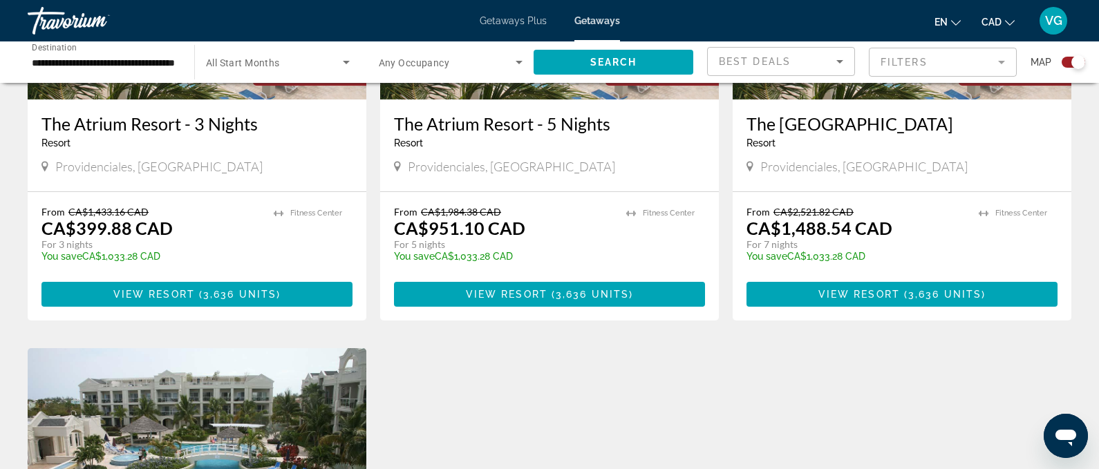
scroll to position [588, 0]
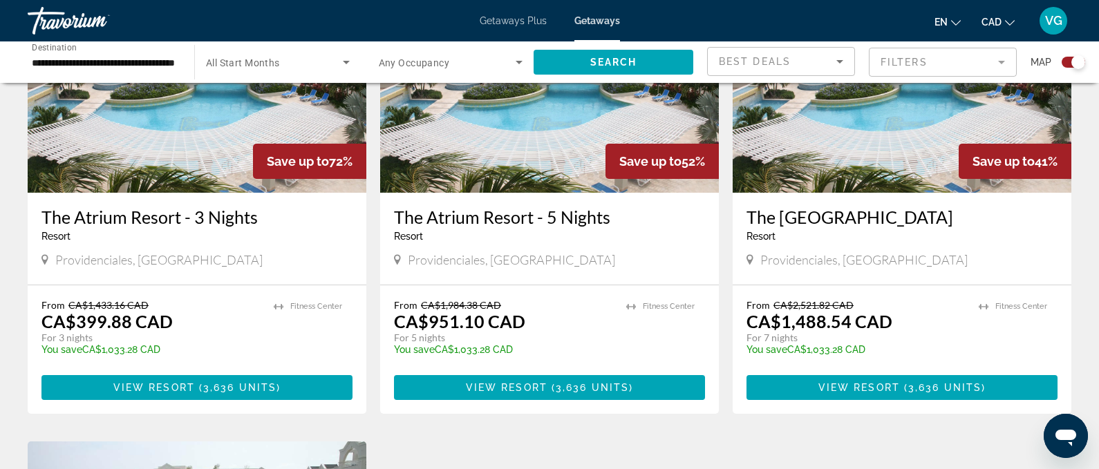
click at [547, 149] on img "Main content" at bounding box center [549, 82] width 339 height 221
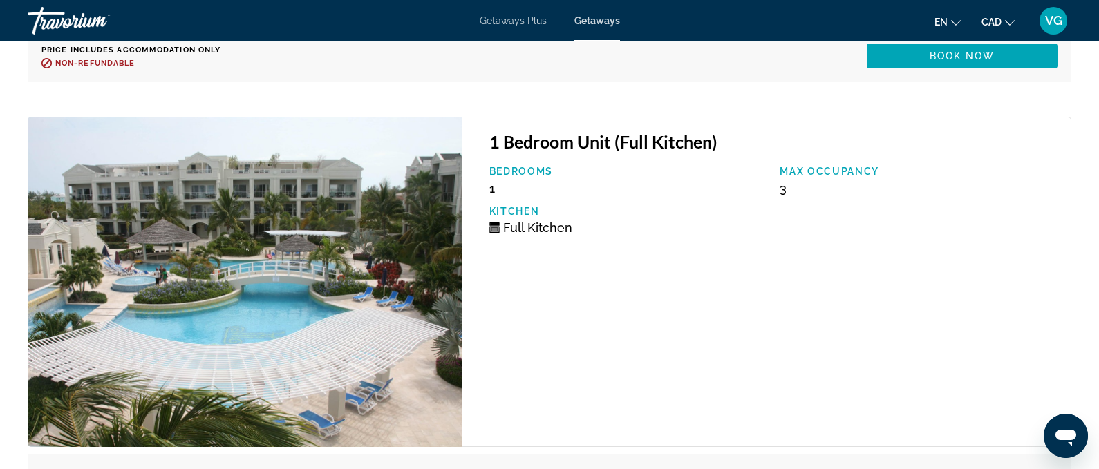
scroll to position [59741, 0]
